Goal: Task Accomplishment & Management: Manage account settings

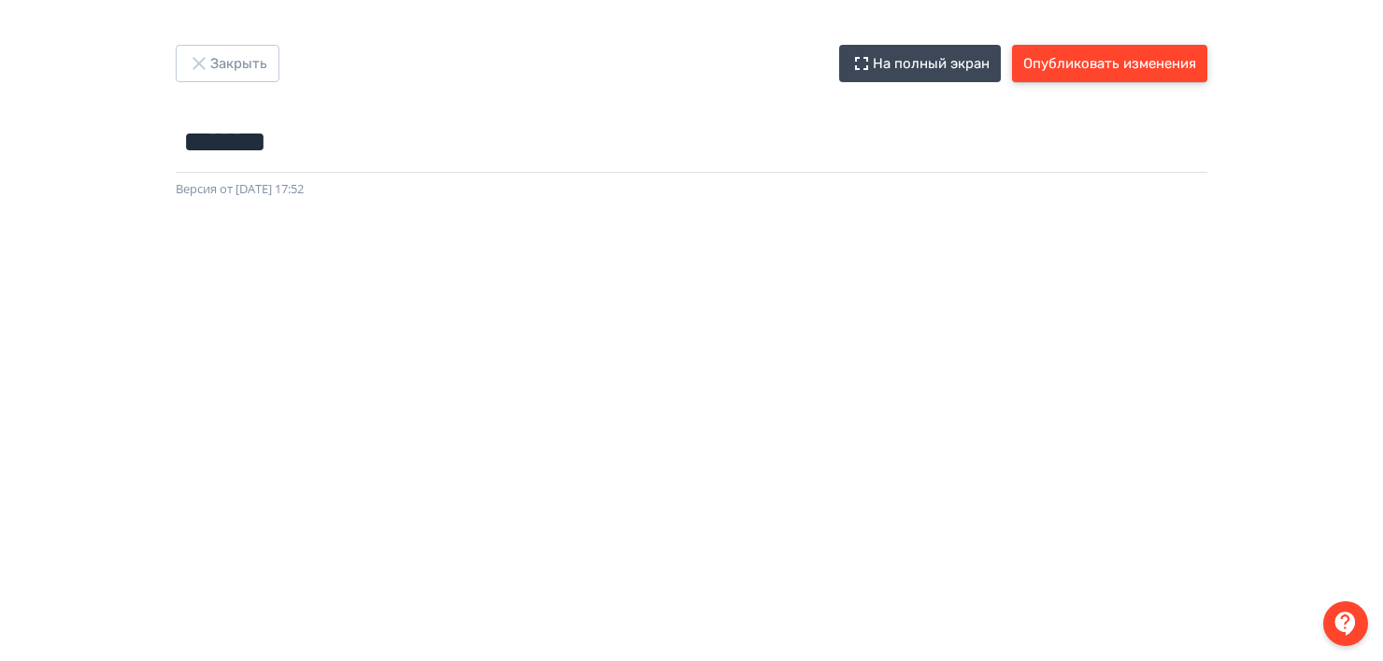
click at [1110, 67] on button "Опубликовать изменения" at bounding box center [1109, 63] width 195 height 37
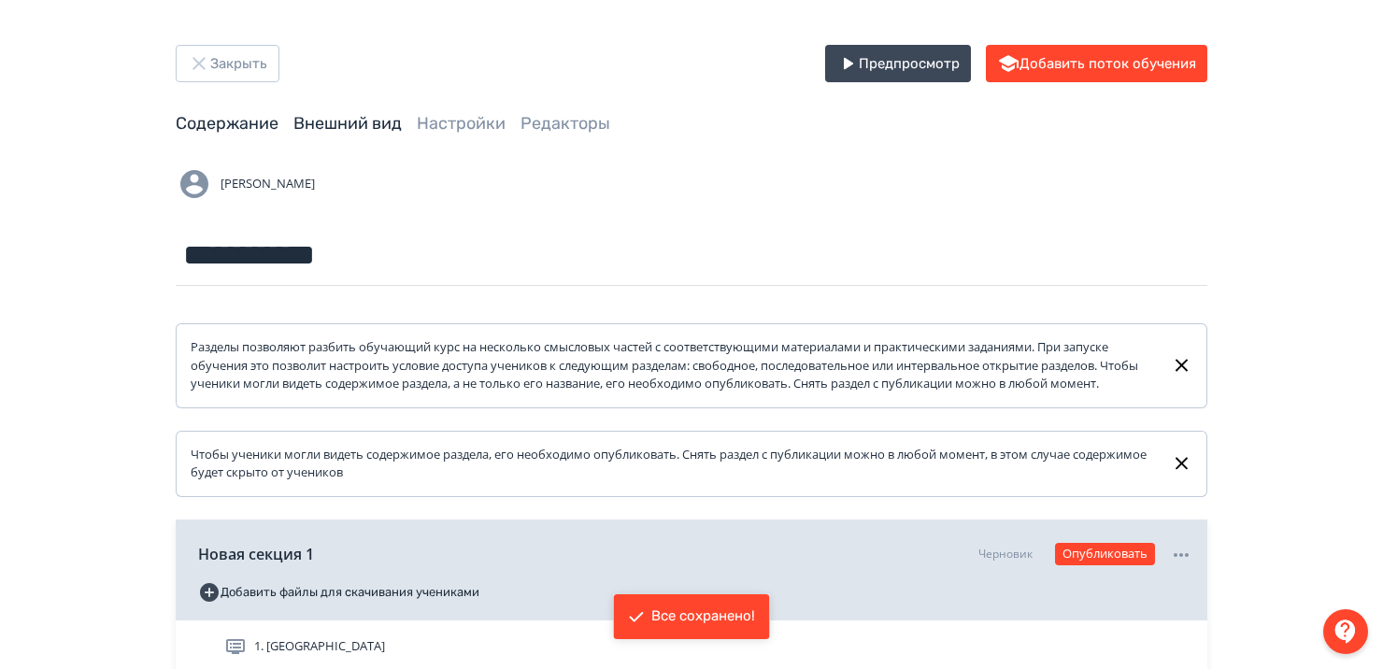
click at [362, 132] on link "Внешний вид" at bounding box center [347, 123] width 108 height 21
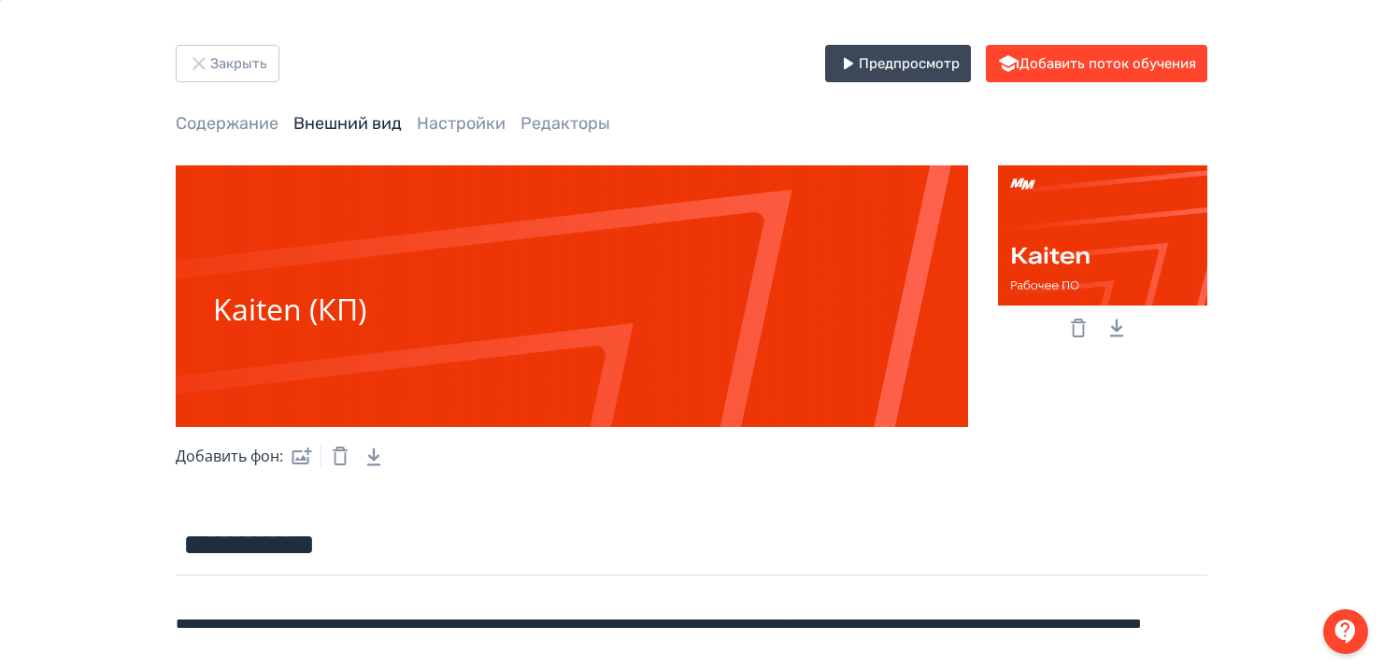
click at [1094, 234] on div at bounding box center [1102, 235] width 209 height 140
click at [0, 0] on input "file" at bounding box center [0, 0] width 0 height 0
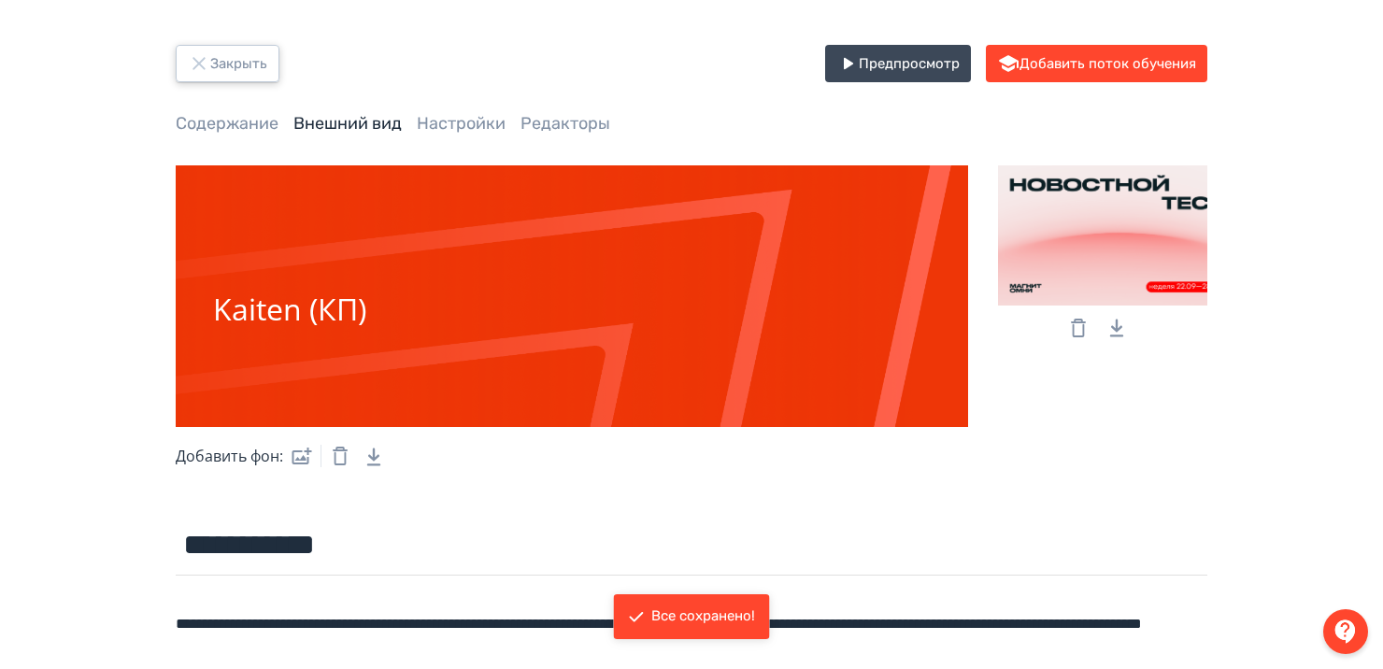
click at [208, 69] on icon "button" at bounding box center [199, 63] width 22 height 22
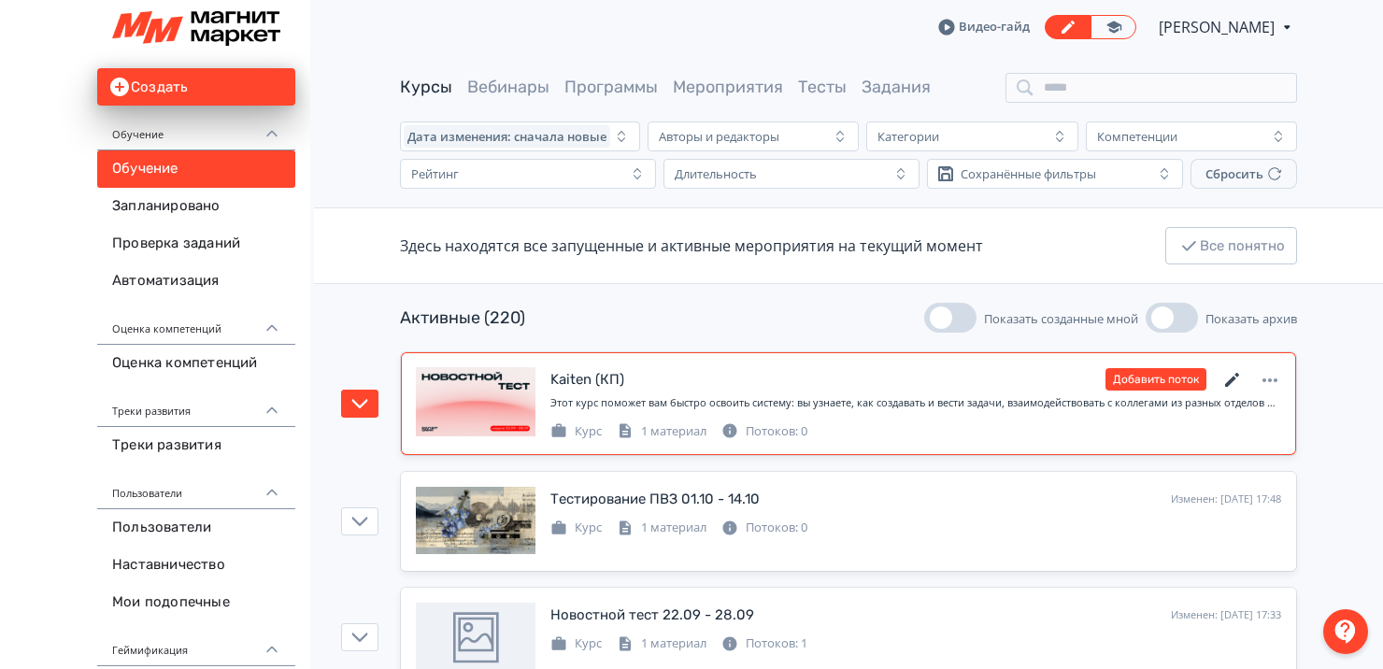
click at [1236, 378] on icon at bounding box center [1232, 380] width 22 height 22
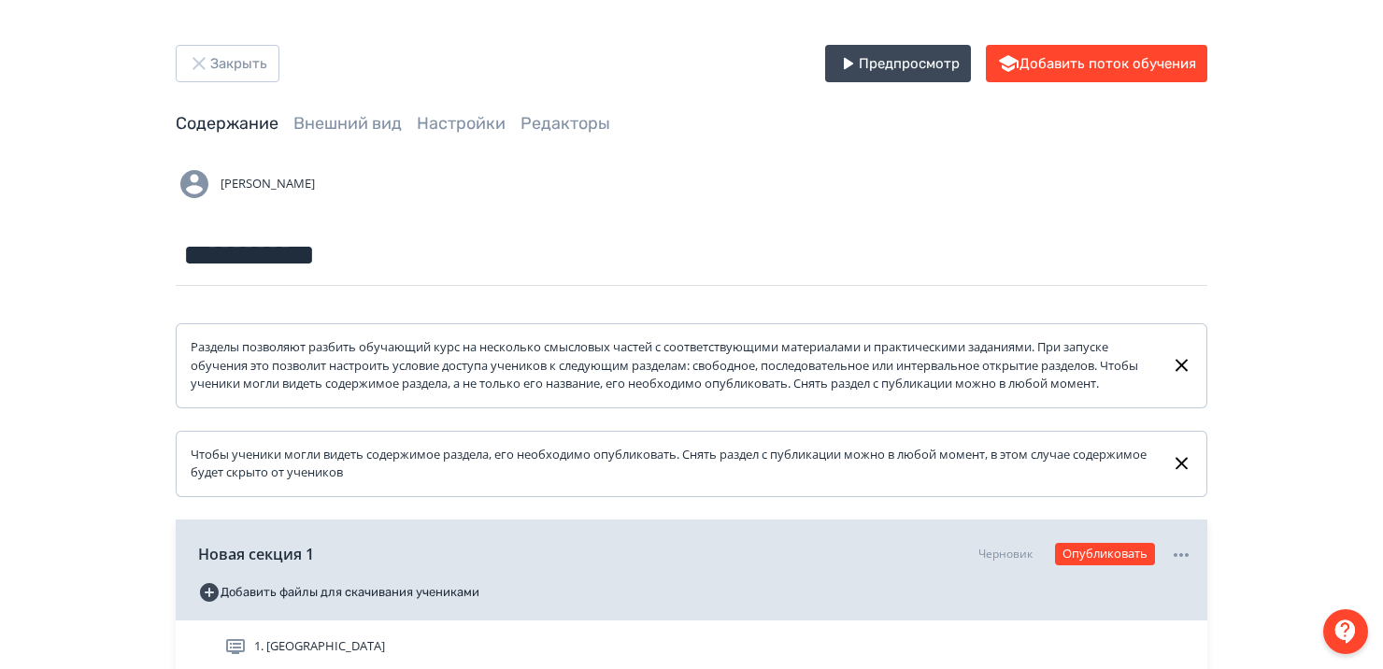
click at [363, 111] on div "**********" at bounding box center [691, 439] width 1121 height 788
click at [367, 118] on link "Внешний вид" at bounding box center [347, 123] width 108 height 21
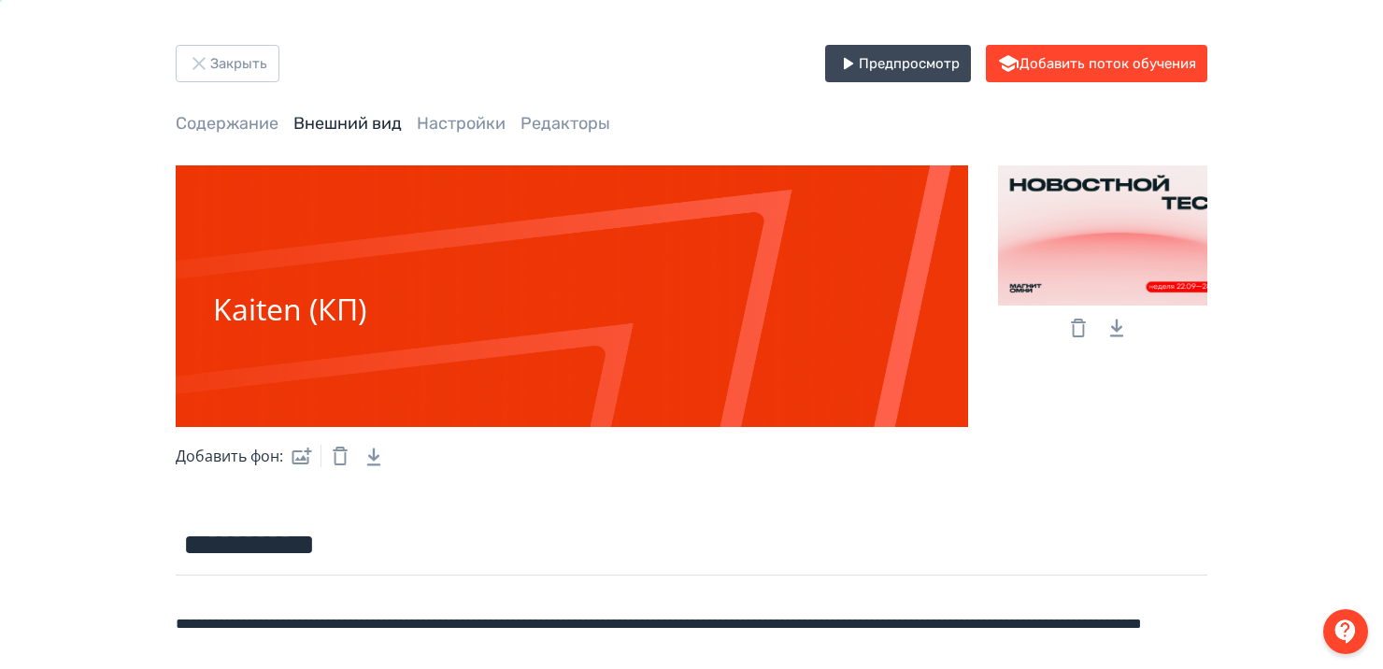
click at [1073, 237] on div at bounding box center [1102, 235] width 209 height 140
click at [0, 0] on input "file" at bounding box center [0, 0] width 0 height 0
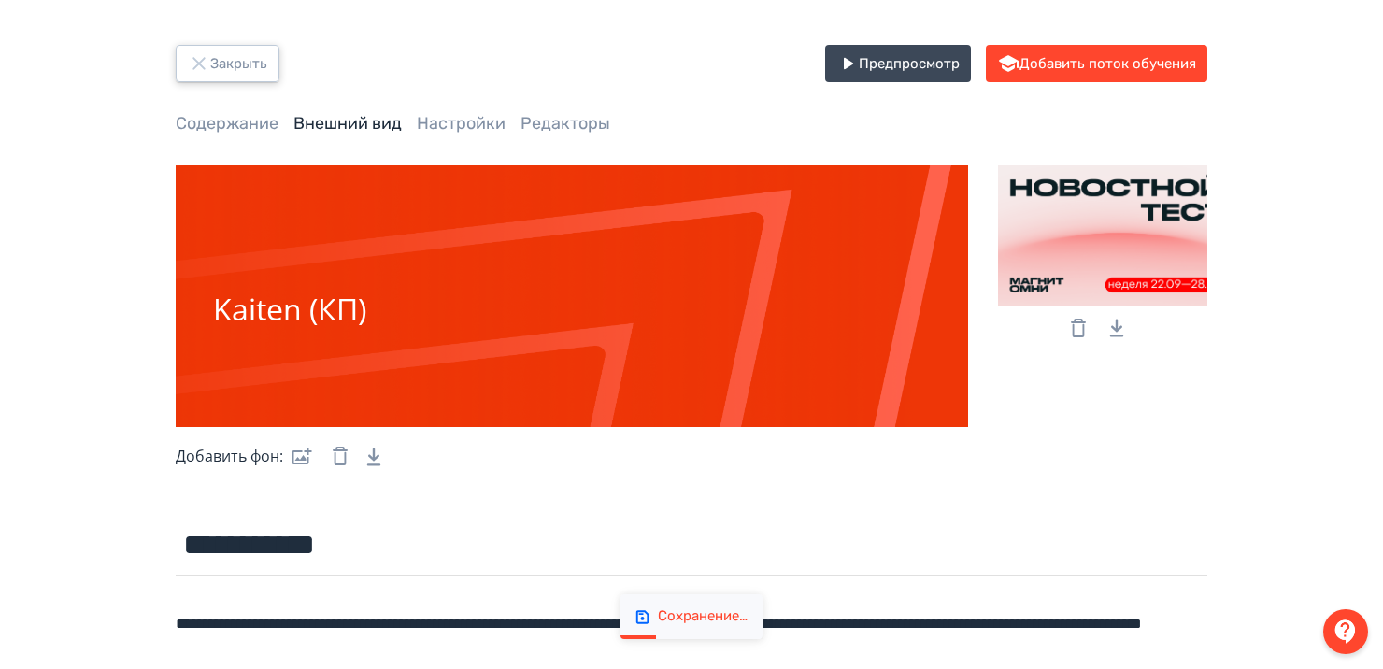
click at [192, 80] on button "Закрыть" at bounding box center [228, 63] width 104 height 37
